Goal: Transaction & Acquisition: Purchase product/service

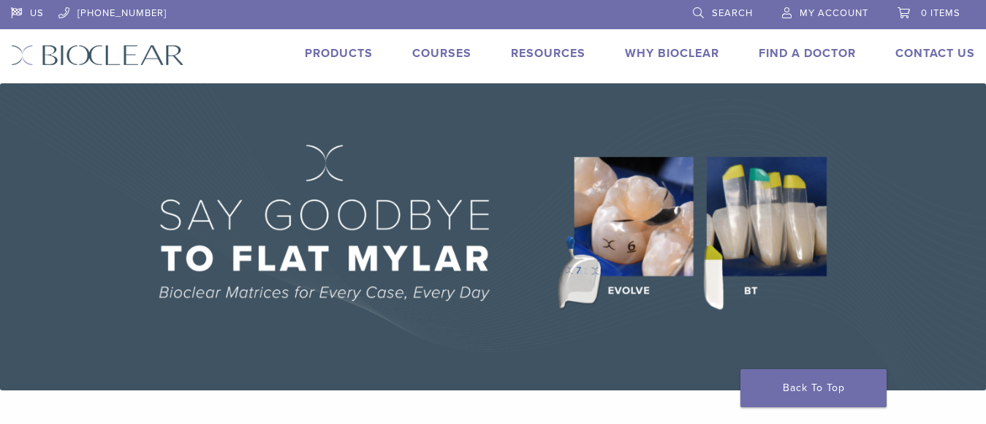
click at [356, 47] on link "Products" at bounding box center [339, 53] width 68 height 15
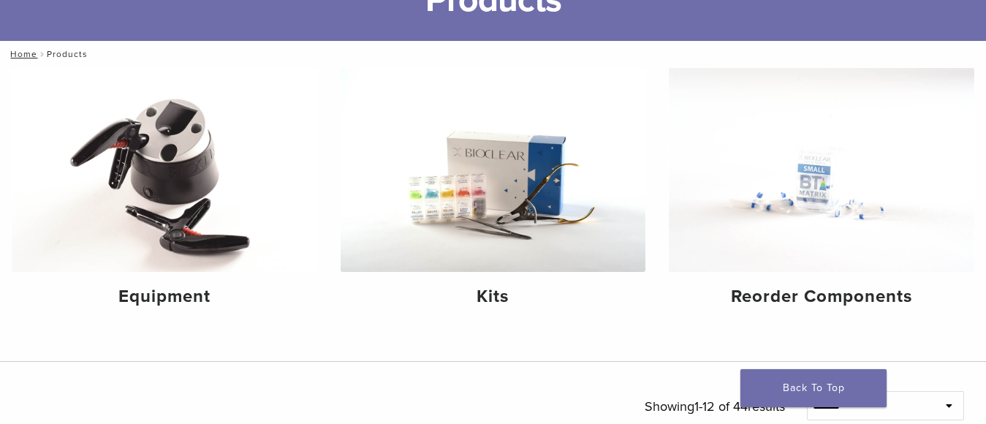
scroll to position [219, 0]
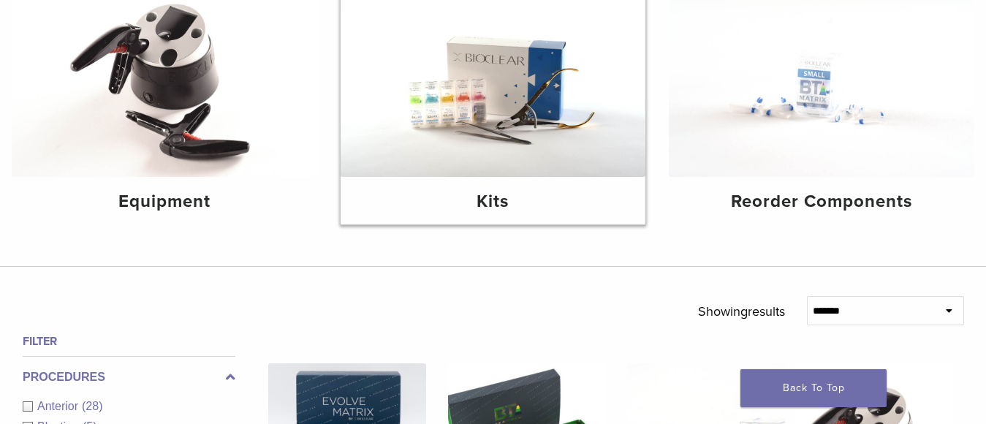
click at [440, 168] on img at bounding box center [493, 75] width 305 height 204
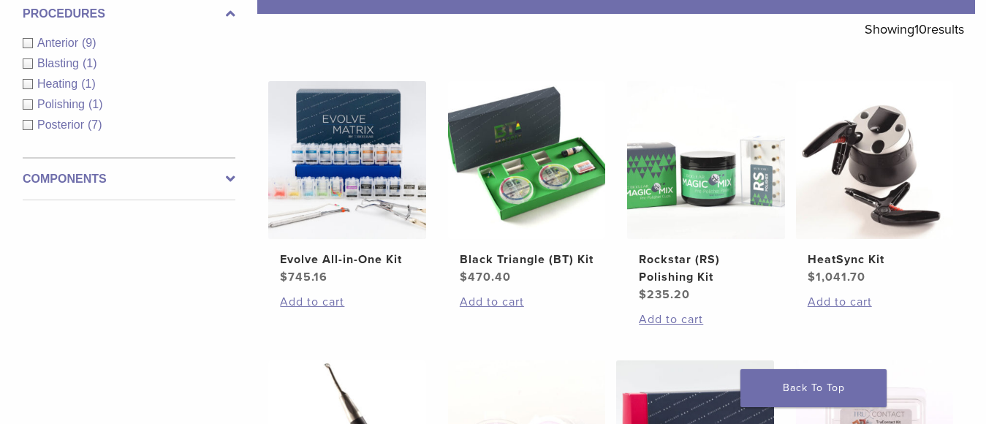
scroll to position [292, 0]
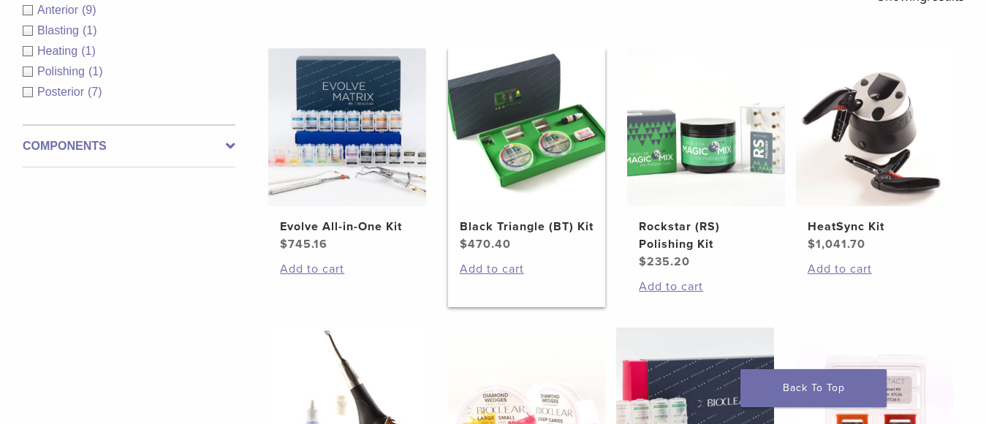
click at [495, 232] on h2 "Black Triangle (BT) Kit" at bounding box center [527, 227] width 134 height 18
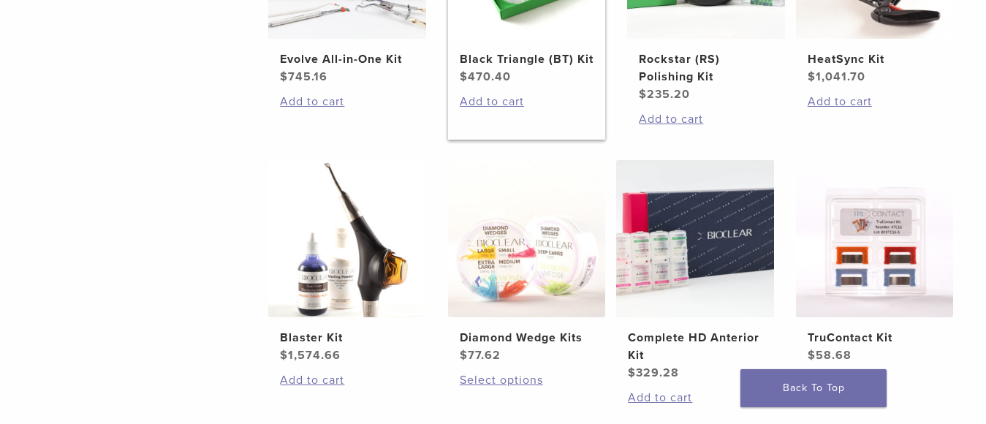
scroll to position [511, 0]
